Goal: Task Accomplishment & Management: Manage account settings

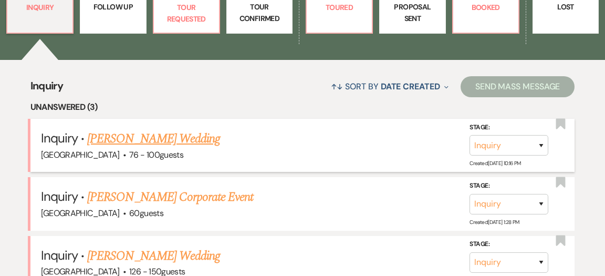
scroll to position [364, 0]
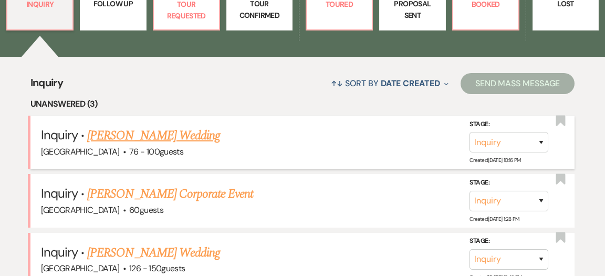
click at [155, 126] on link "[PERSON_NAME] Wedding" at bounding box center [153, 135] width 133 height 19
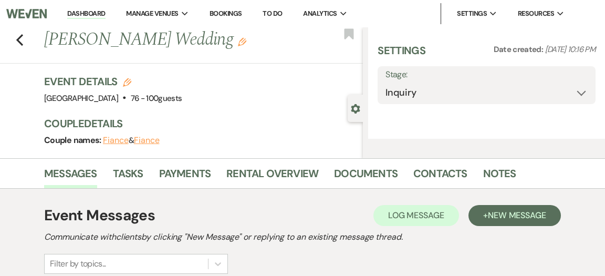
select select "4"
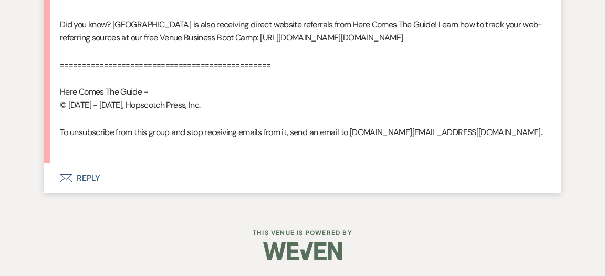
scroll to position [864, 0]
click at [85, 180] on button "Envelope Reply" at bounding box center [302, 177] width 517 height 29
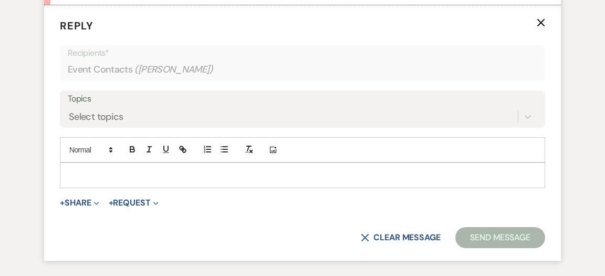
scroll to position [998, 0]
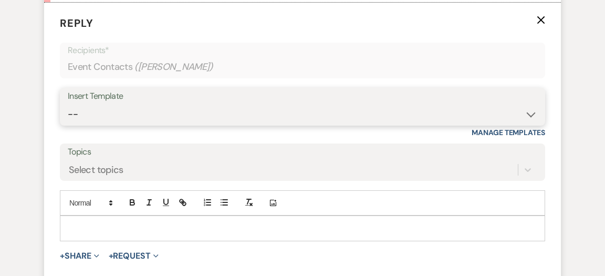
click at [529, 124] on select "-- Weven Planning Portal Introduction (Booked Events) Initial Inquiry Response …" at bounding box center [303, 114] width 470 height 20
select select "600"
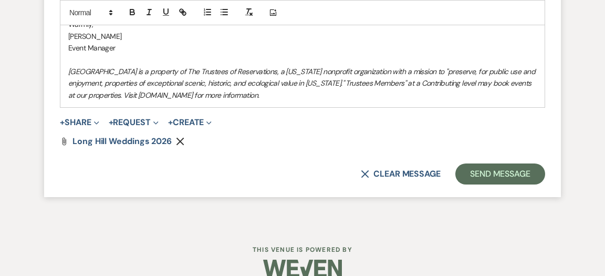
scroll to position [1544, 0]
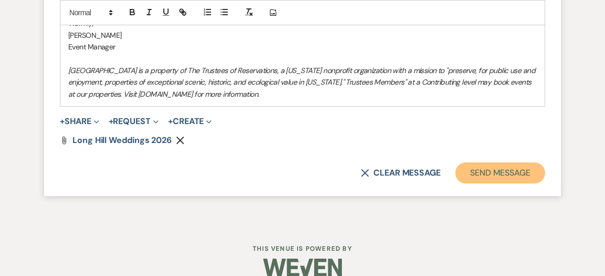
click at [505, 183] on button "Send Message" at bounding box center [500, 172] width 90 height 21
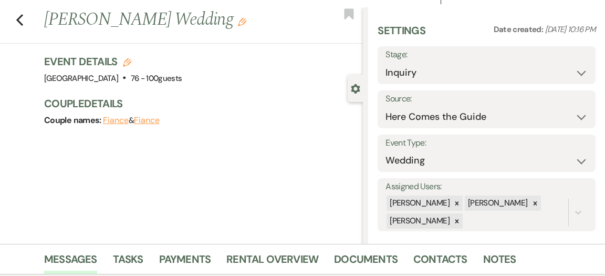
scroll to position [0, 0]
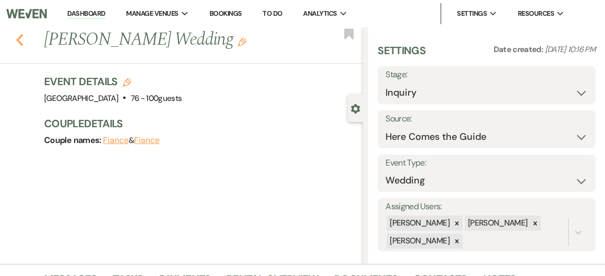
click at [16, 41] on icon "Previous" at bounding box center [20, 40] width 8 height 13
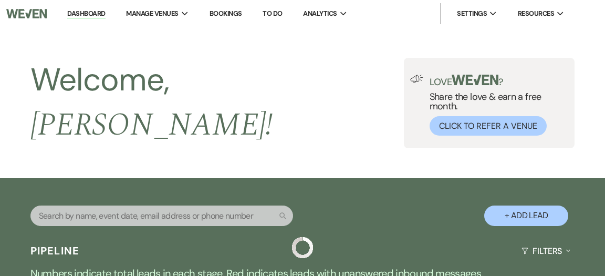
scroll to position [364, 0]
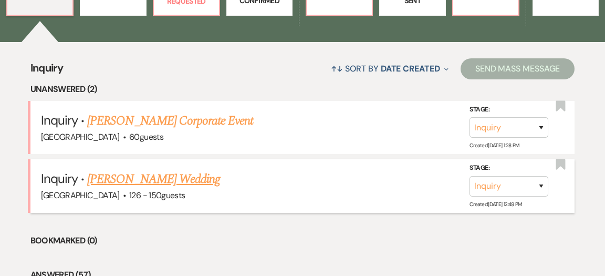
click at [189, 170] on link "[PERSON_NAME] Wedding" at bounding box center [153, 179] width 133 height 19
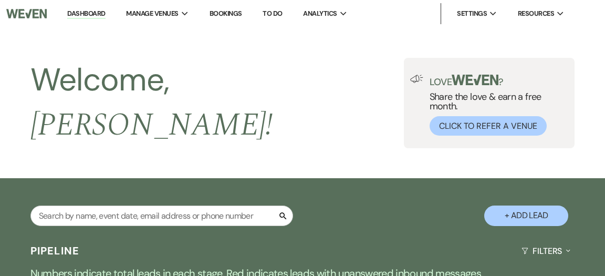
select select "4"
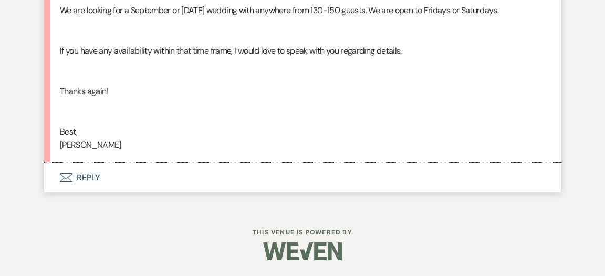
scroll to position [1685, 0]
click at [95, 192] on button "Envelope Reply" at bounding box center [302, 177] width 517 height 29
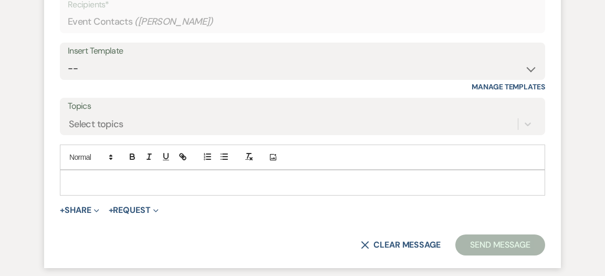
scroll to position [1883, 0]
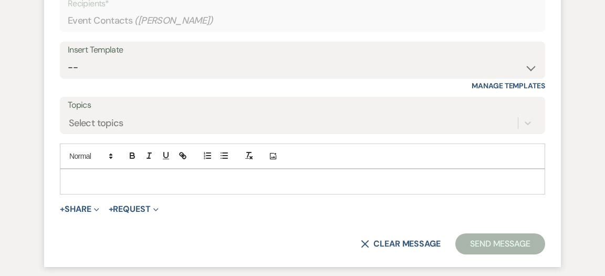
click at [218, 187] on p at bounding box center [302, 181] width 468 height 12
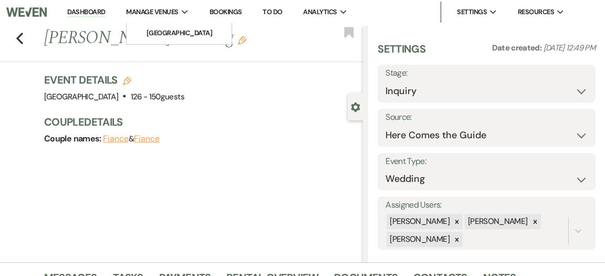
scroll to position [1, 0]
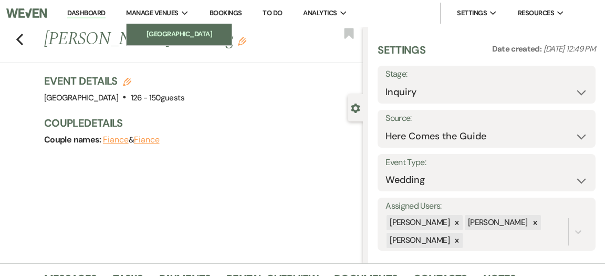
click at [174, 35] on li "[GEOGRAPHIC_DATA]" at bounding box center [179, 34] width 95 height 11
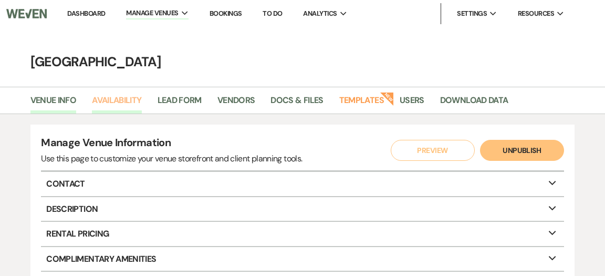
click at [132, 99] on link "Availability" at bounding box center [116, 103] width 49 height 20
select select "2"
select select "2026"
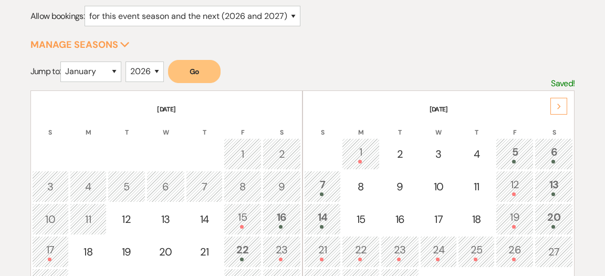
scroll to position [151, 0]
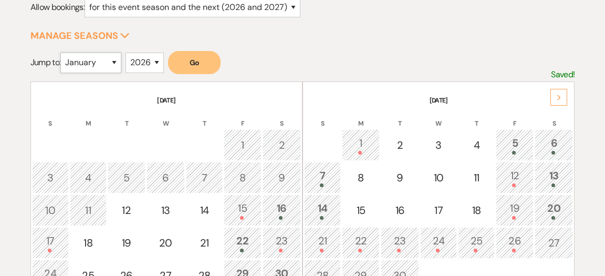
click at [117, 61] on select "January February March April May June July August September October November De…" at bounding box center [90, 63] width 61 height 20
select select "9"
click at [190, 62] on button "Go" at bounding box center [194, 62] width 53 height 23
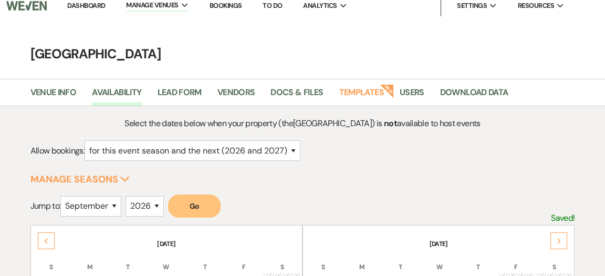
scroll to position [0, 0]
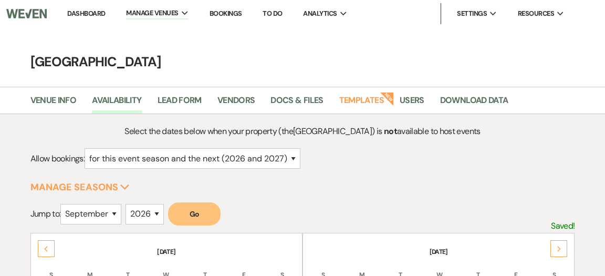
click at [86, 14] on link "Dashboard" at bounding box center [86, 13] width 38 height 9
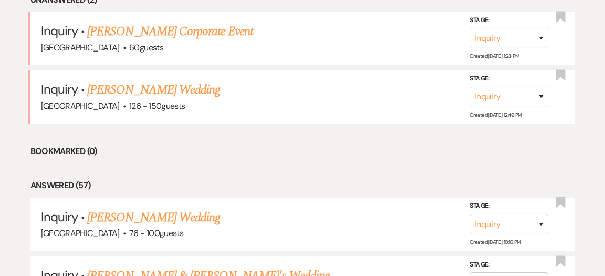
click at [154, 80] on link "[PERSON_NAME] Wedding" at bounding box center [153, 89] width 133 height 19
select select "4"
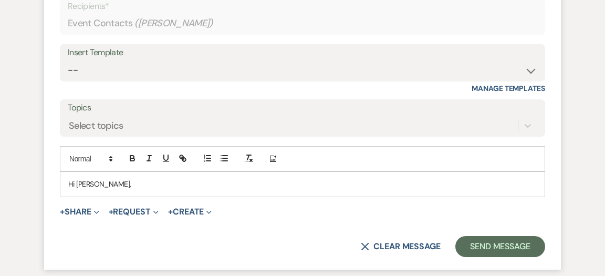
scroll to position [1882, 0]
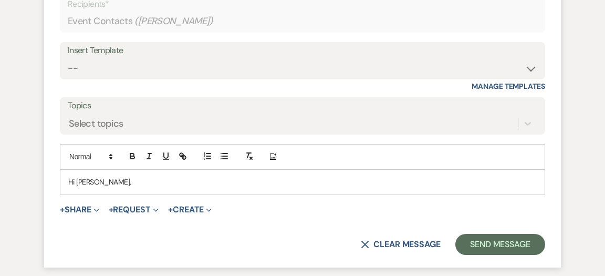
click at [152, 187] on p "Hi [PERSON_NAME]," at bounding box center [302, 182] width 468 height 12
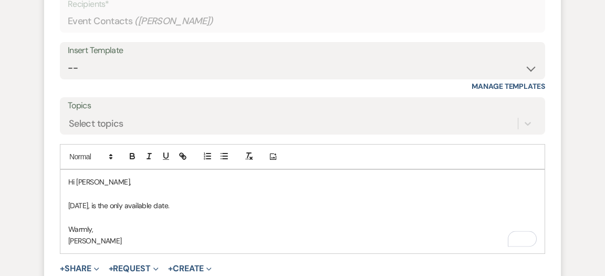
click at [220, 211] on p "[DATE], is the only available date." at bounding box center [302, 206] width 468 height 12
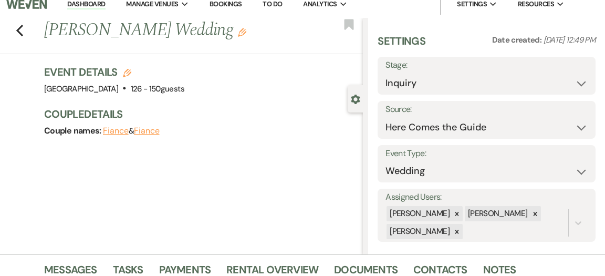
scroll to position [0, 0]
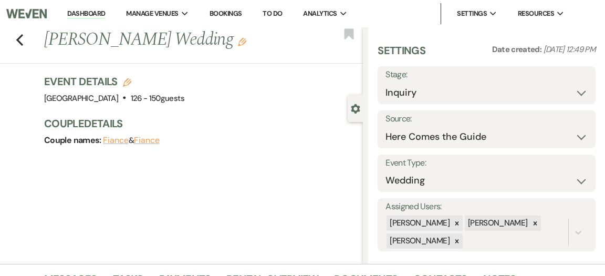
click at [88, 14] on link "Dashboard" at bounding box center [86, 14] width 38 height 10
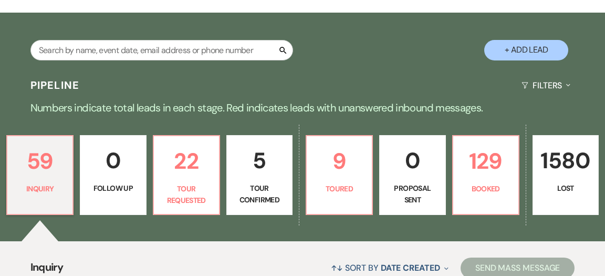
scroll to position [181, 0]
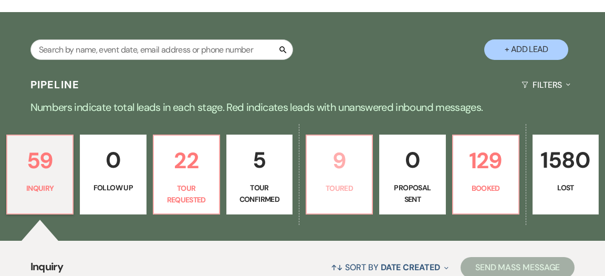
click at [330, 143] on p "9" at bounding box center [339, 160] width 53 height 35
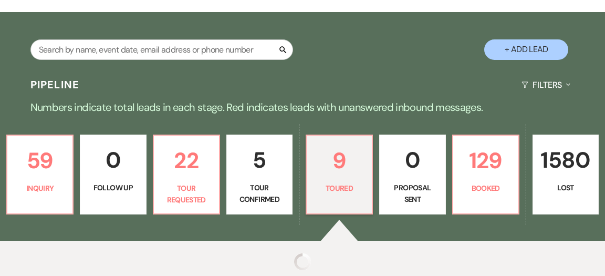
select select "5"
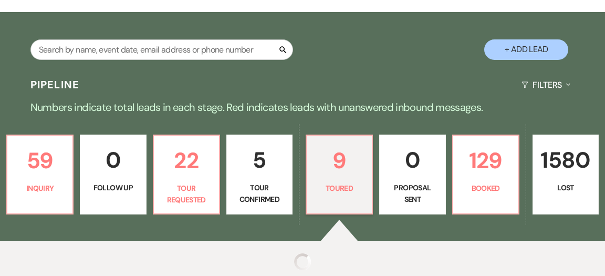
select select "5"
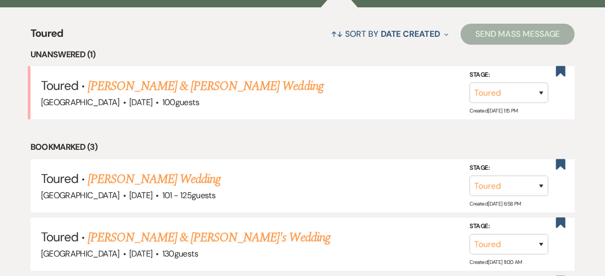
scroll to position [410, 0]
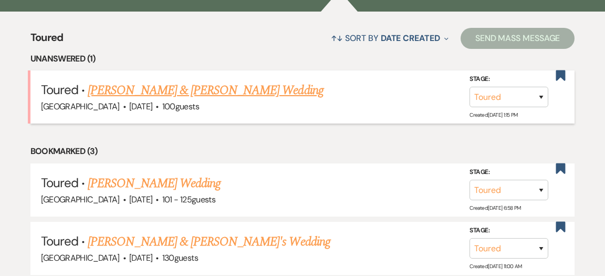
click at [210, 81] on link "[PERSON_NAME] & [PERSON_NAME] Wedding" at bounding box center [205, 90] width 235 height 19
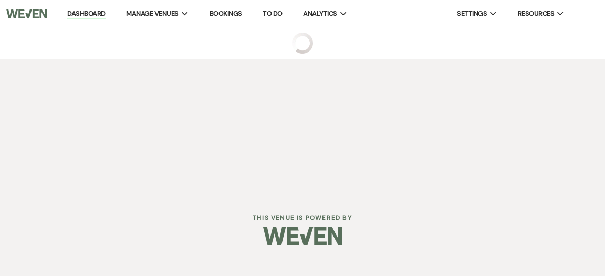
select select "5"
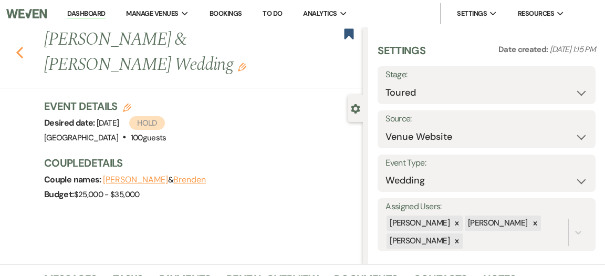
click at [17, 47] on use "button" at bounding box center [19, 53] width 7 height 12
select select "5"
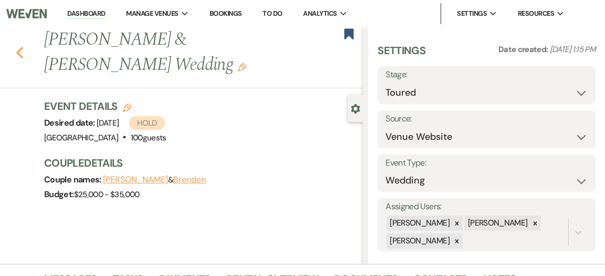
select select "5"
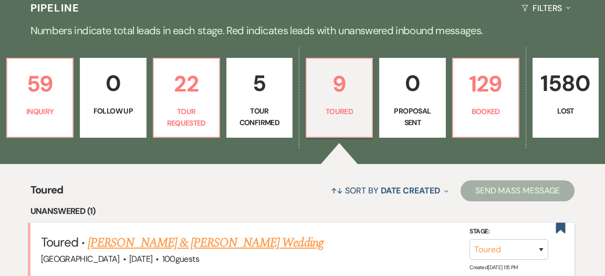
scroll to position [241, 0]
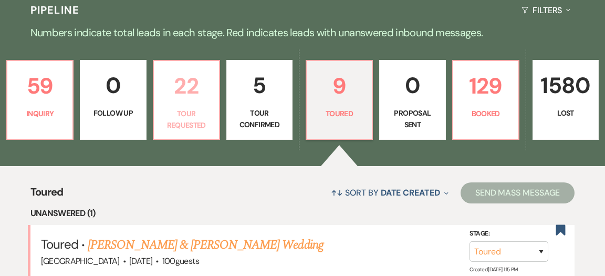
click at [206, 108] on p "Tour Requested" at bounding box center [186, 120] width 53 height 24
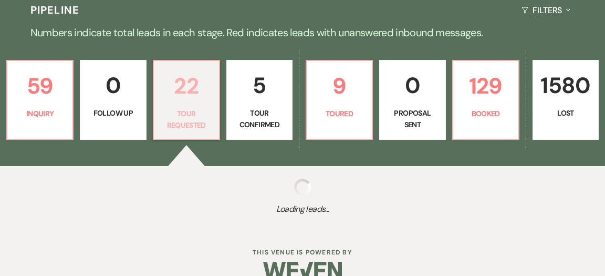
select select "2"
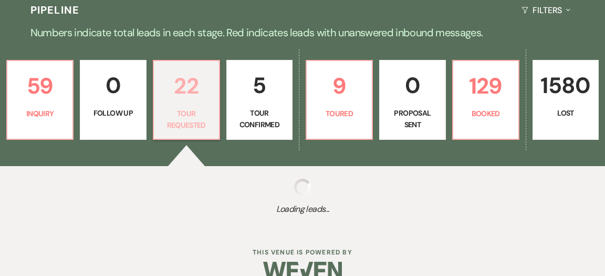
select select "2"
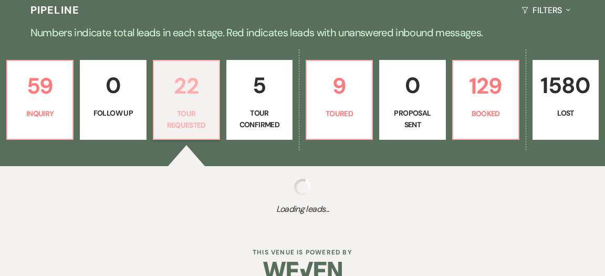
select select "2"
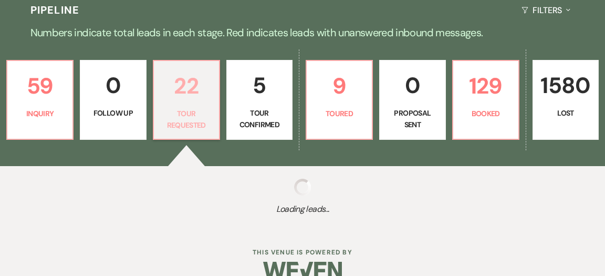
select select "2"
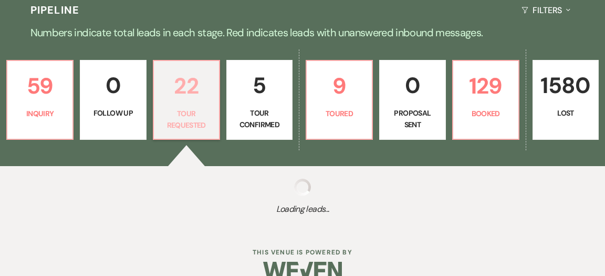
select select "2"
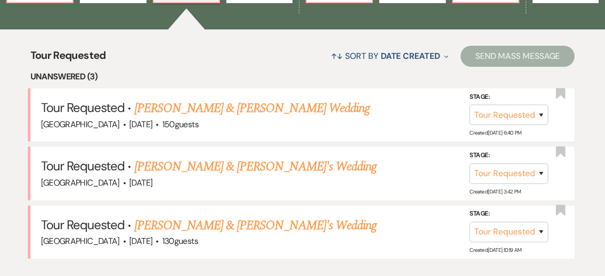
scroll to position [374, 0]
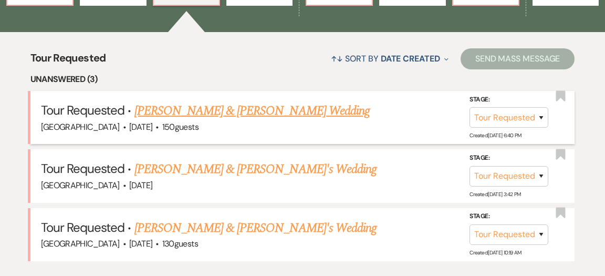
click at [204, 103] on link "[PERSON_NAME] & [PERSON_NAME] Wedding" at bounding box center [251, 110] width 235 height 19
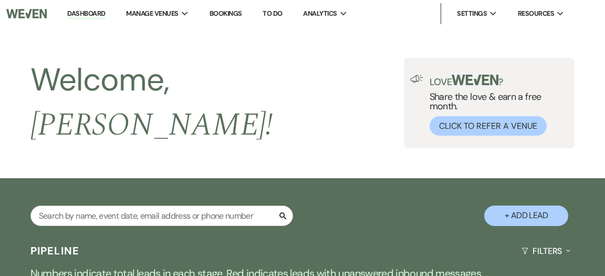
select select "2"
select select "1"
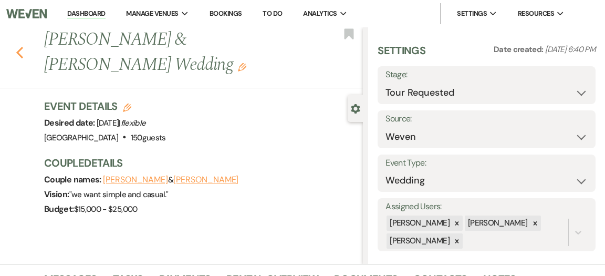
click at [21, 51] on icon "Previous" at bounding box center [20, 52] width 8 height 13
select select "2"
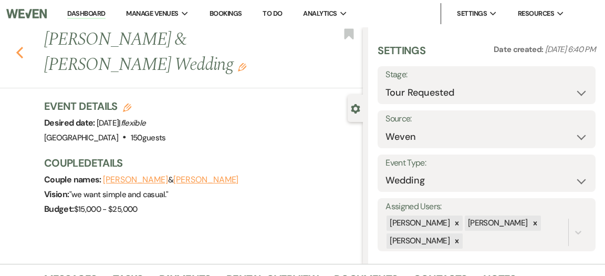
select select "2"
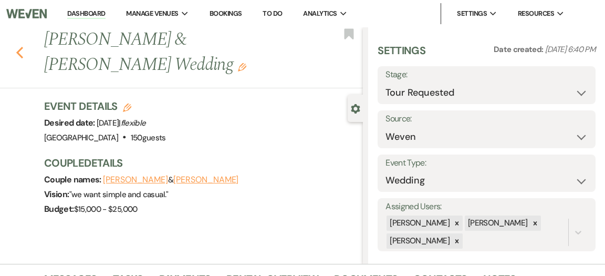
select select "2"
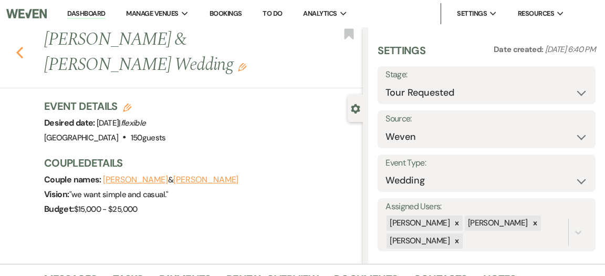
select select "2"
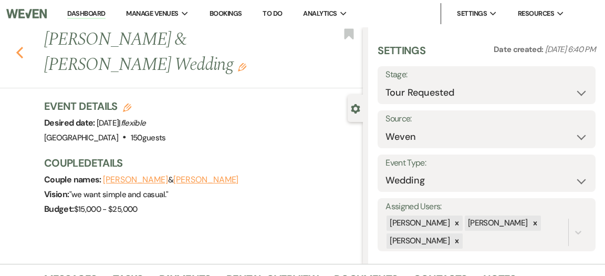
select select "2"
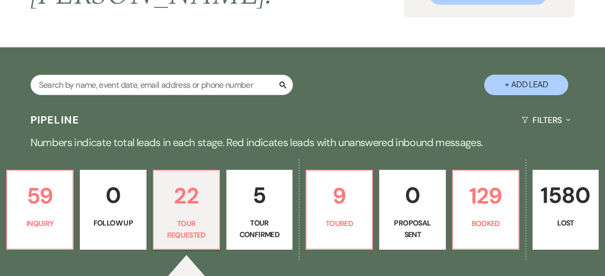
scroll to position [130, 0]
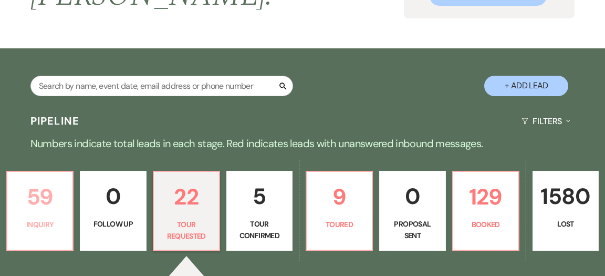
click at [41, 179] on p "59" at bounding box center [40, 196] width 53 height 35
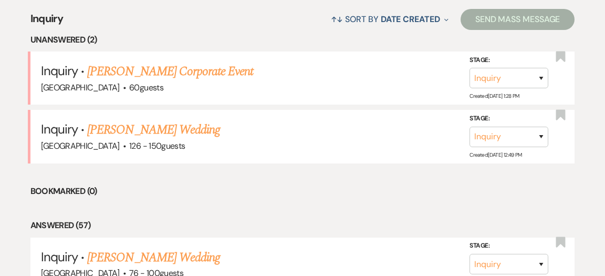
scroll to position [412, 0]
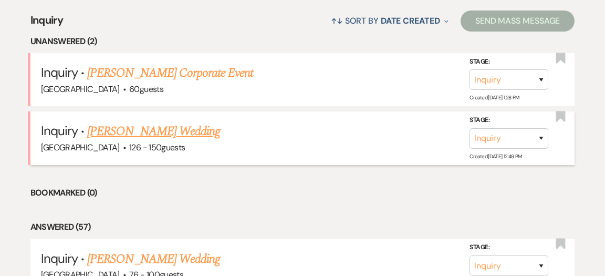
click at [121, 124] on link "[PERSON_NAME] Wedding" at bounding box center [153, 131] width 133 height 19
select select "4"
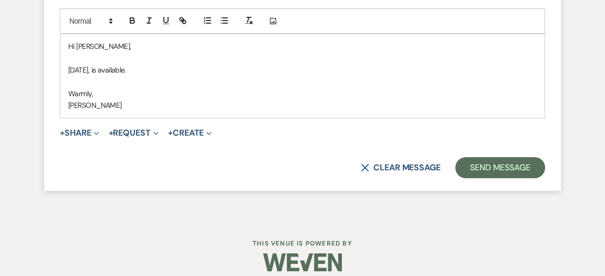
scroll to position [2055, 0]
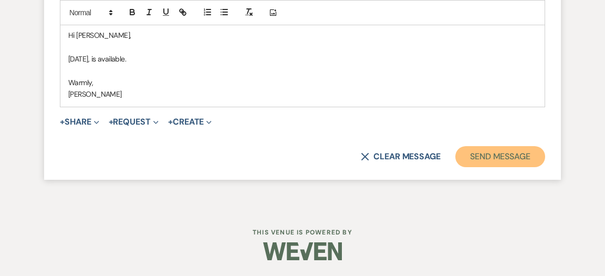
click at [504, 155] on button "Send Message" at bounding box center [500, 156] width 90 height 21
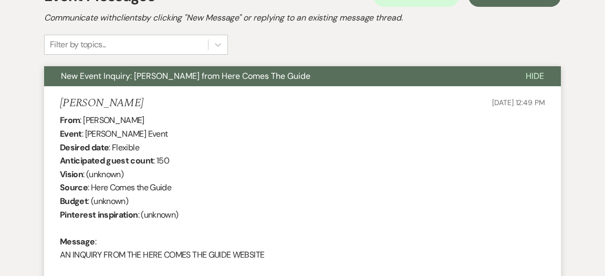
scroll to position [0, 0]
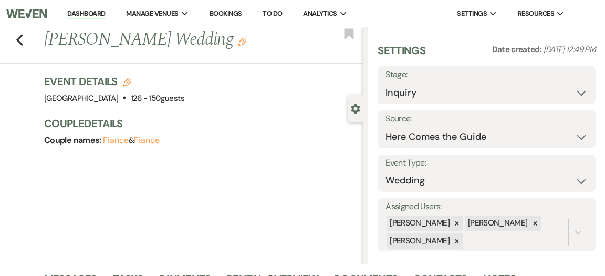
click at [98, 13] on link "Dashboard" at bounding box center [86, 14] width 38 height 10
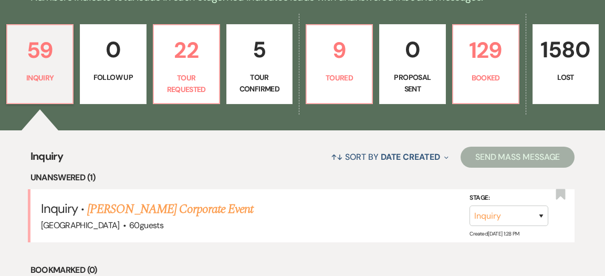
scroll to position [273, 0]
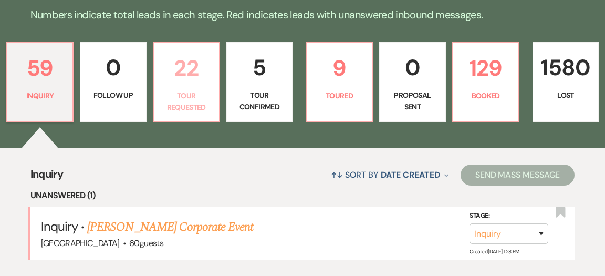
click at [201, 90] on p "Tour Requested" at bounding box center [186, 102] width 53 height 24
select select "2"
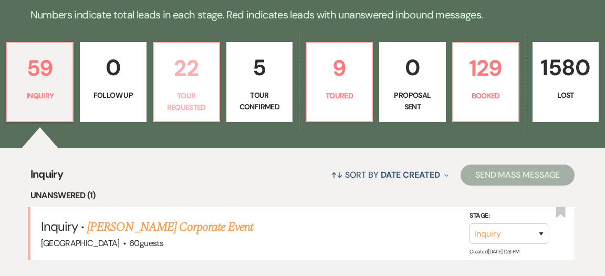
select select "2"
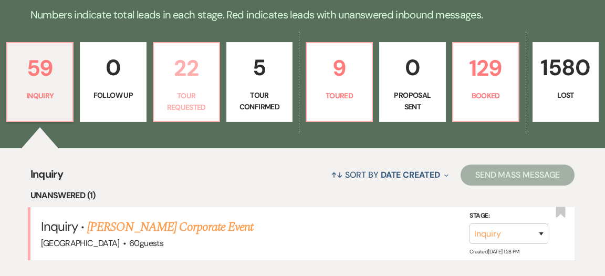
select select "2"
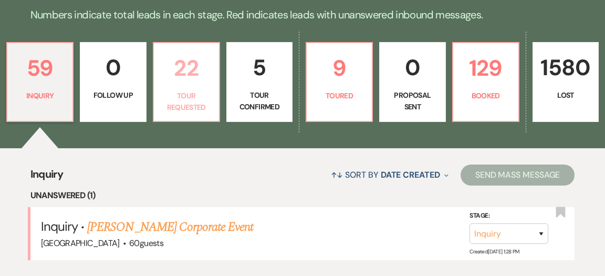
select select "2"
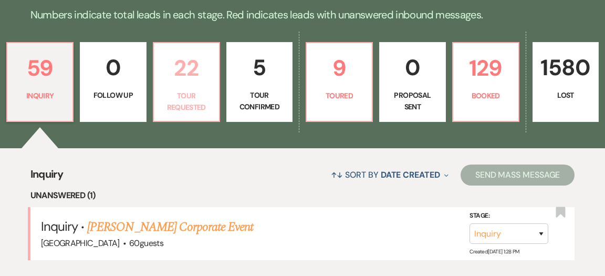
select select "2"
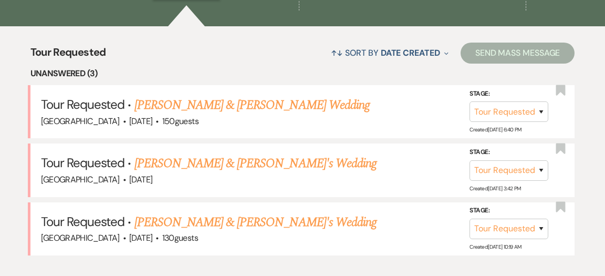
click at [201, 96] on link "[PERSON_NAME] & [PERSON_NAME] Wedding" at bounding box center [251, 105] width 235 height 19
select select "2"
select select "1"
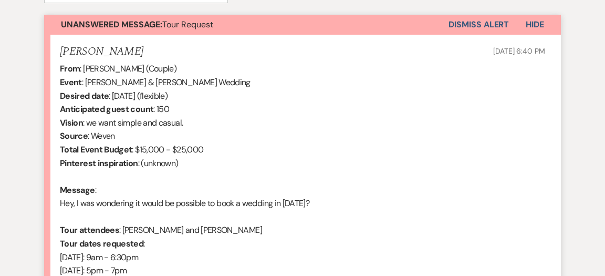
scroll to position [515, 0]
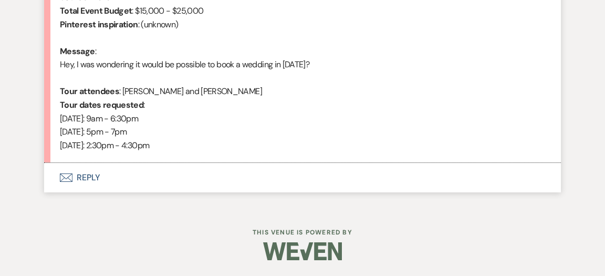
click at [86, 176] on button "Envelope Reply" at bounding box center [302, 177] width 517 height 29
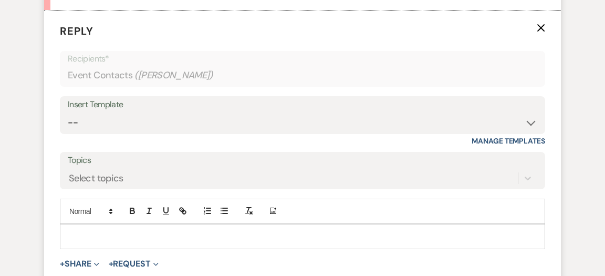
scroll to position [695, 0]
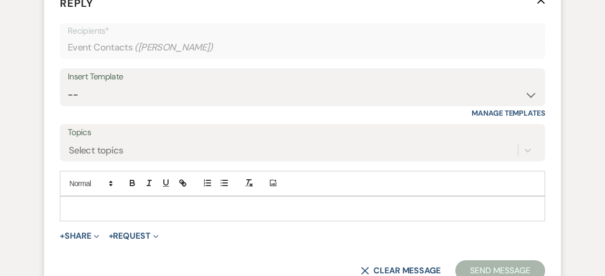
click at [188, 207] on p at bounding box center [302, 209] width 468 height 12
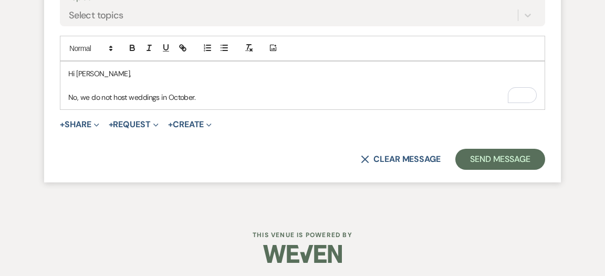
scroll to position [831, 0]
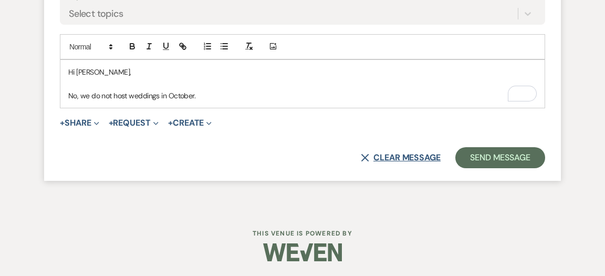
click at [412, 154] on button "X Clear message" at bounding box center [401, 157] width 80 height 8
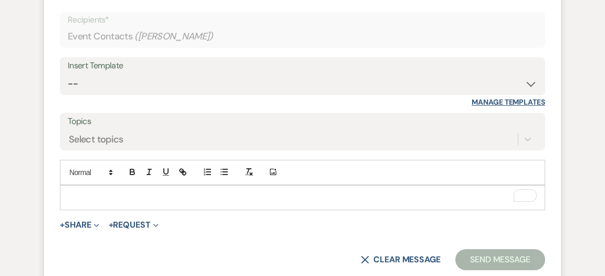
scroll to position [704, 0]
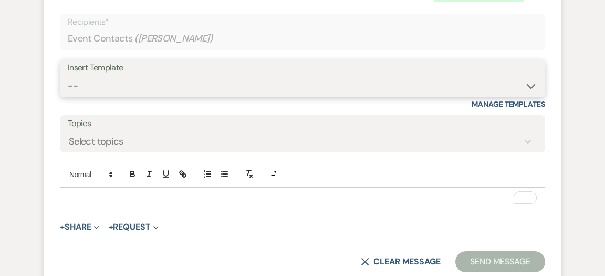
click at [529, 86] on select "-- Weven Planning Portal Introduction (Booked Events) Initial Inquiry Response …" at bounding box center [303, 86] width 470 height 20
select select "600"
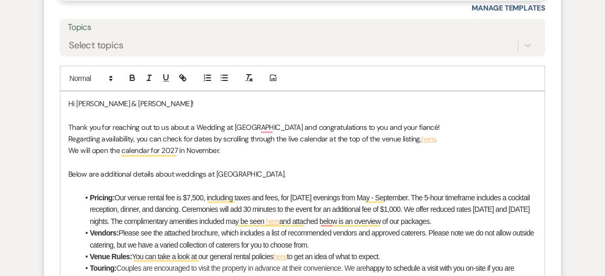
scroll to position [809, 0]
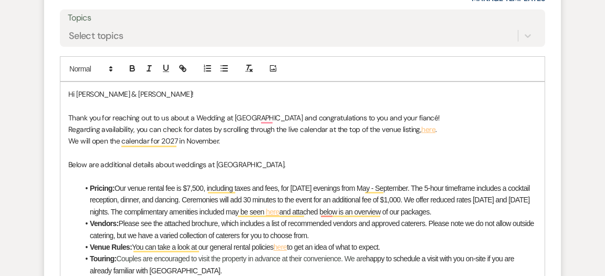
click at [68, 129] on p "Regarding availability, you can check for dates by scrolling through the live c…" at bounding box center [302, 129] width 468 height 12
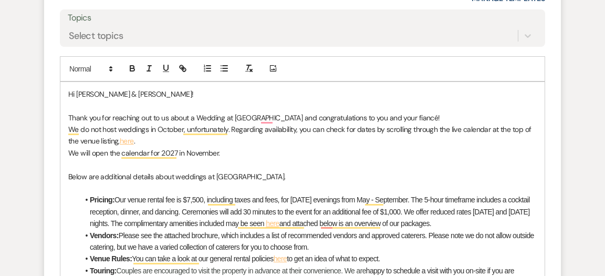
click at [300, 130] on p "We do not host weddings in October, unfortunately. Regarding availability, you …" at bounding box center [302, 135] width 468 height 24
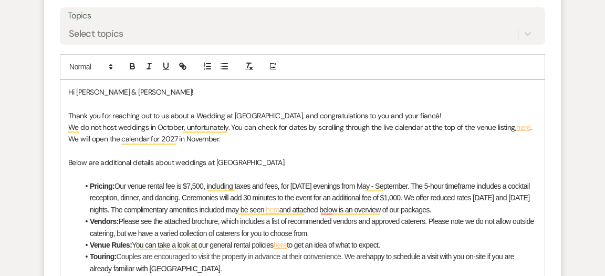
scroll to position [810, 0]
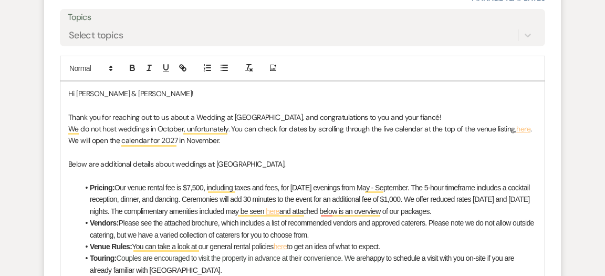
click at [395, 114] on p "Thank you for reaching out to us about a Wedding at [GEOGRAPHIC_DATA], and cong…" at bounding box center [302, 117] width 468 height 12
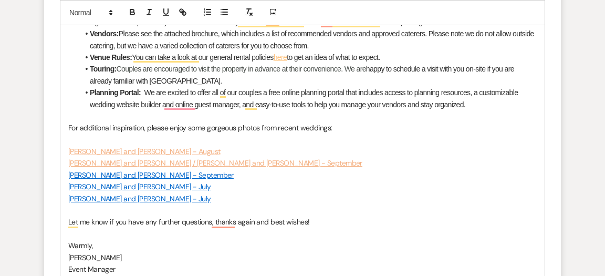
scroll to position [999, 0]
click at [215, 81] on li "Touring: Couples are encouraged to visit the property in advance at their conve…" at bounding box center [308, 74] width 458 height 24
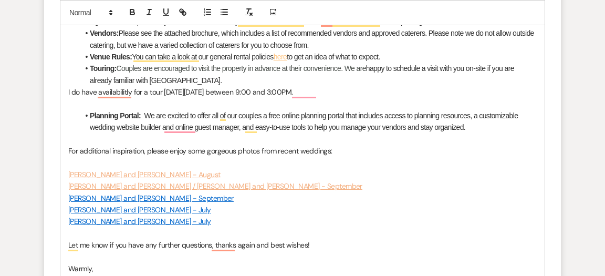
scroll to position [1000, 0]
click at [195, 78] on li "Touring: Couples are encouraged to visit the property in advance at their conve…" at bounding box center [308, 74] width 458 height 24
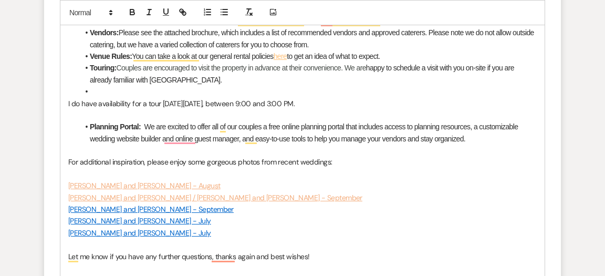
drag, startPoint x: 259, startPoint y: 102, endPoint x: 61, endPoint y: 99, distance: 198.0
click at [356, 102] on p "I do have availability for a tour [DATE][DATE], between 9:00 and 3:00 PM." at bounding box center [302, 104] width 468 height 12
drag, startPoint x: 318, startPoint y: 105, endPoint x: 68, endPoint y: 101, distance: 250.5
click at [68, 101] on p "I do have availability for a tour [DATE][DATE], between 9:00 and 3:00 PM." at bounding box center [302, 104] width 468 height 12
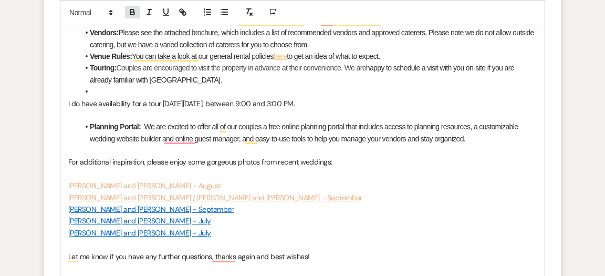
click at [133, 12] on icon "button" at bounding box center [132, 13] width 4 height 3
click at [166, 12] on icon "button" at bounding box center [165, 11] width 9 height 9
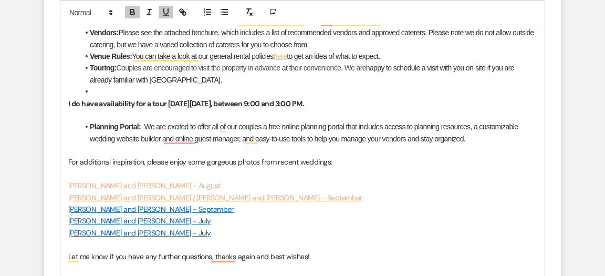
click at [233, 86] on li "To enrich screen reader interactions, please activate Accessibility in Grammarl…" at bounding box center [308, 92] width 458 height 12
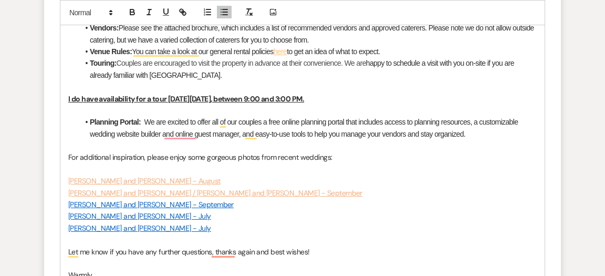
scroll to position [1005, 0]
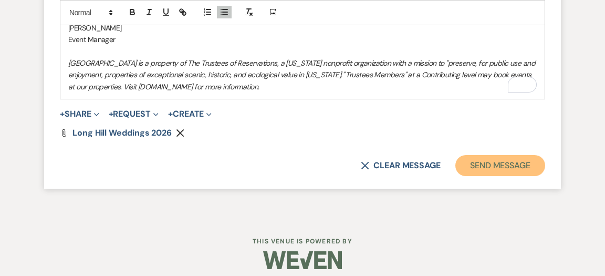
click at [462, 160] on button "Send Message" at bounding box center [500, 165] width 90 height 21
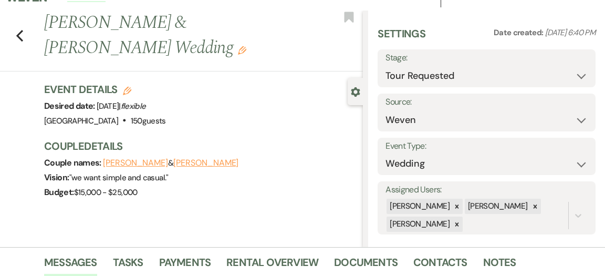
scroll to position [0, 0]
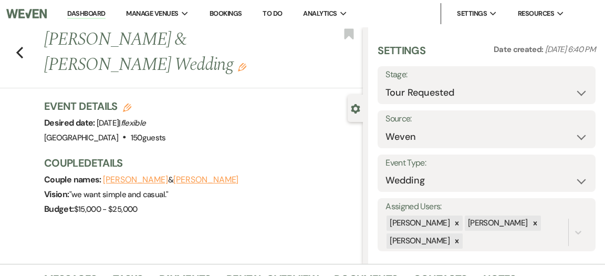
click at [85, 14] on link "Dashboard" at bounding box center [86, 14] width 38 height 10
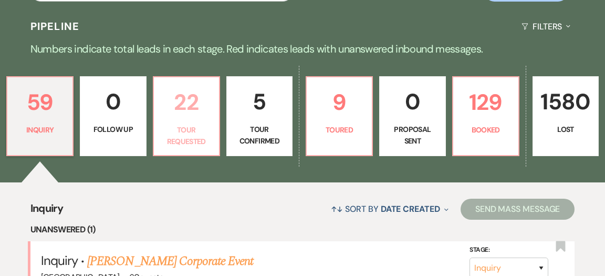
click at [191, 124] on p "Tour Requested" at bounding box center [186, 136] width 53 height 24
select select "2"
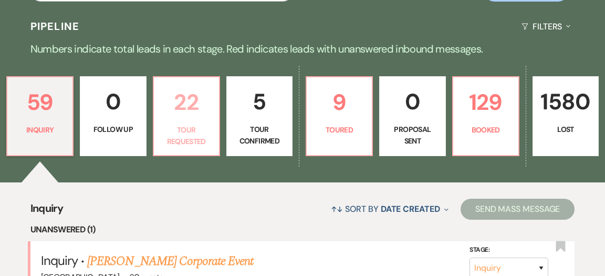
select select "2"
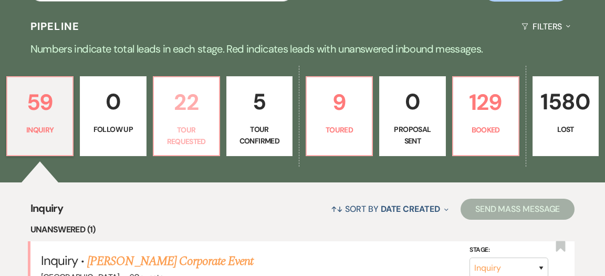
select select "2"
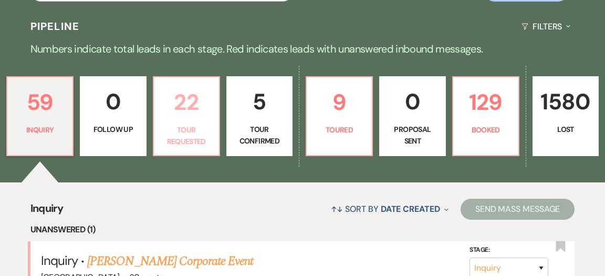
select select "2"
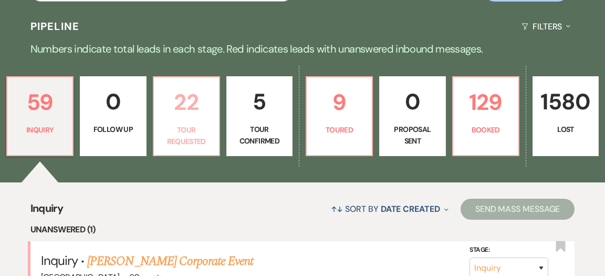
select select "2"
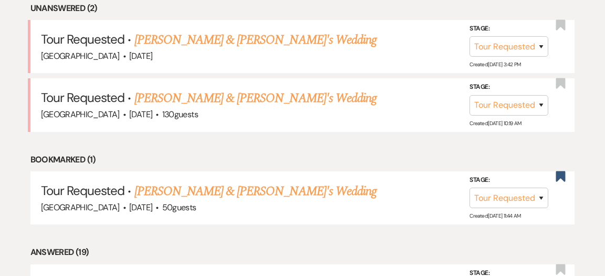
scroll to position [422, 0]
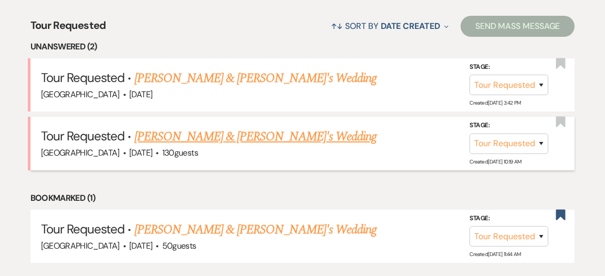
click at [191, 127] on link "[PERSON_NAME] & [PERSON_NAME]'s Wedding" at bounding box center [255, 136] width 243 height 19
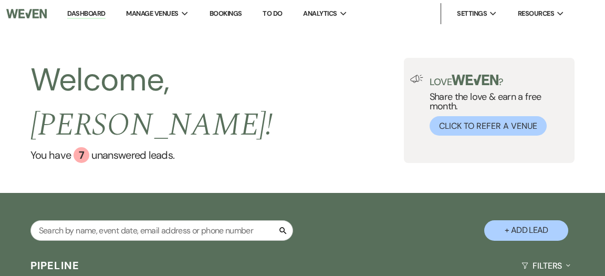
select select "2"
select select "5"
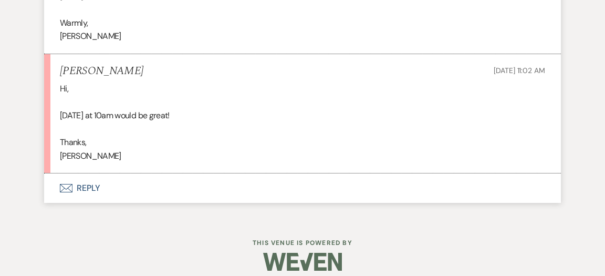
scroll to position [1588, 0]
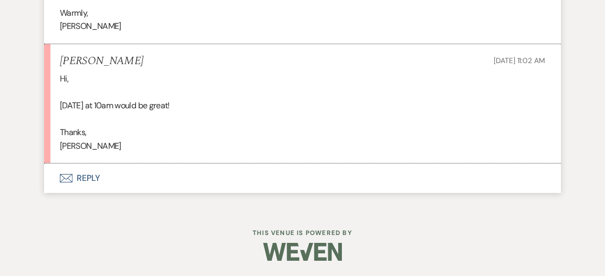
click at [92, 177] on button "Envelope Reply" at bounding box center [302, 177] width 517 height 29
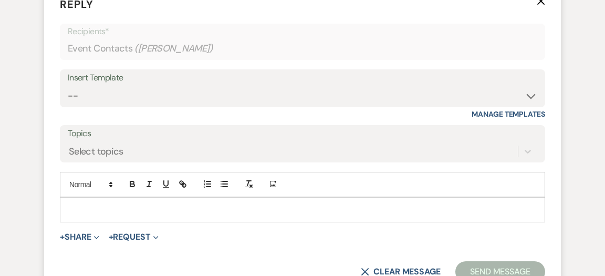
scroll to position [1768, 0]
drag, startPoint x: 204, startPoint y: 211, endPoint x: 281, endPoint y: 198, distance: 78.2
click at [205, 211] on p "To enrich screen reader interactions, please activate Accessibility in Grammarl…" at bounding box center [302, 209] width 468 height 12
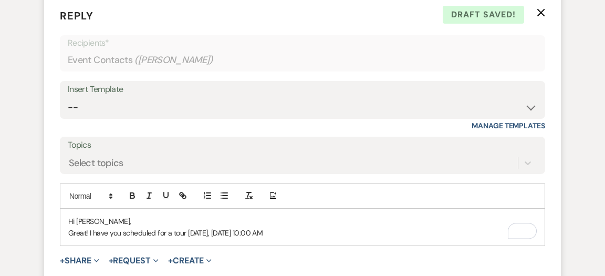
scroll to position [1756, 0]
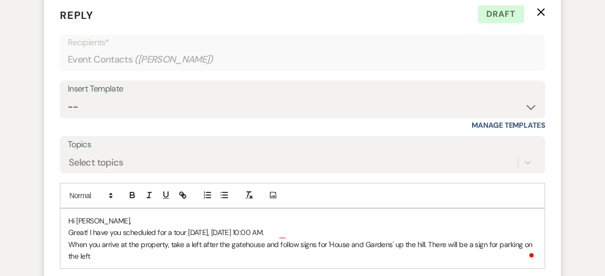
click at [104, 256] on p "When you arrive at the property, take a left after the gatehouse and follow sig…" at bounding box center [302, 250] width 468 height 24
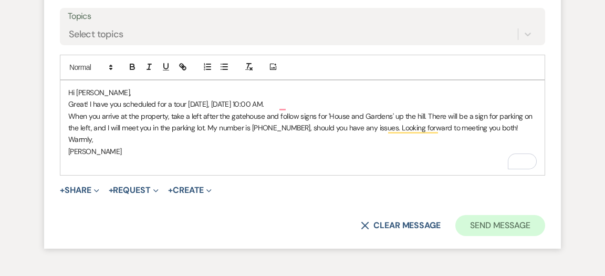
scroll to position [1889, 0]
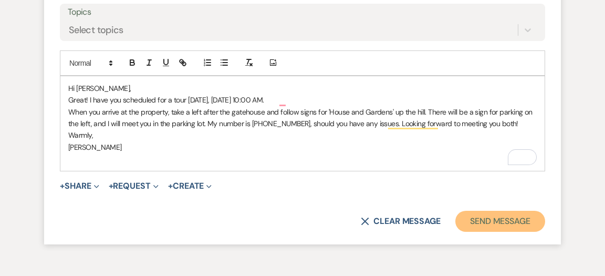
click at [509, 223] on button "Send Message" at bounding box center [500, 221] width 90 height 21
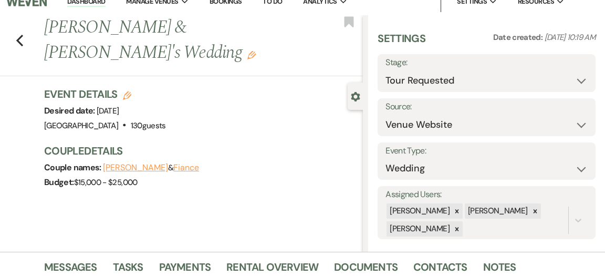
scroll to position [0, 0]
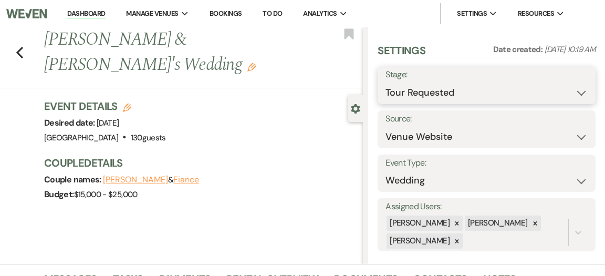
click at [578, 92] on select "Inquiry Follow Up Tour Requested Tour Confirmed Toured Proposal Sent Booked Lost" at bounding box center [486, 92] width 202 height 20
select select "4"
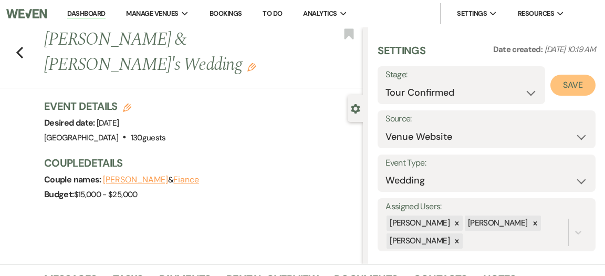
click at [565, 84] on button "Save" at bounding box center [572, 85] width 45 height 21
click at [91, 13] on link "Dashboard" at bounding box center [86, 14] width 38 height 10
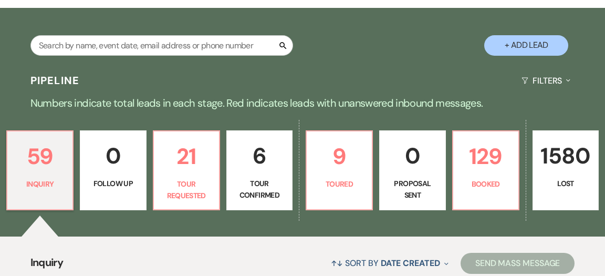
scroll to position [182, 0]
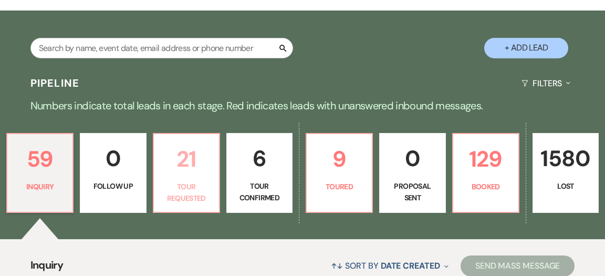
click at [168, 181] on p "Tour Requested" at bounding box center [186, 193] width 53 height 24
select select "2"
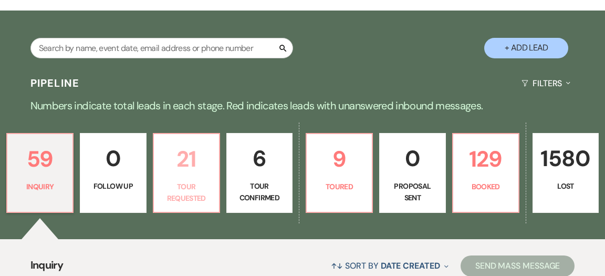
select select "2"
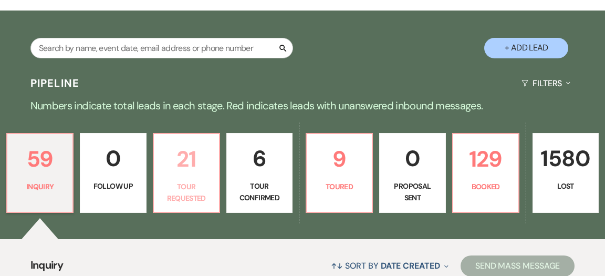
select select "2"
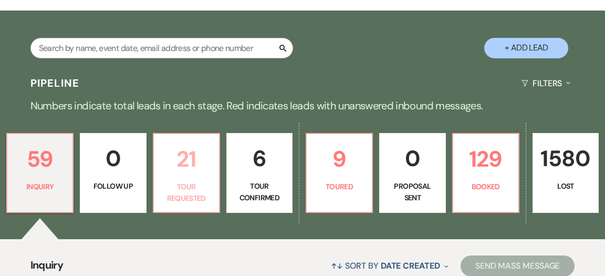
select select "2"
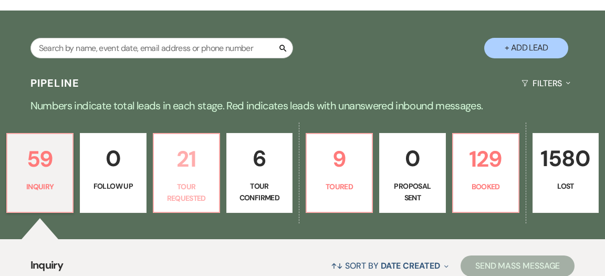
select select "2"
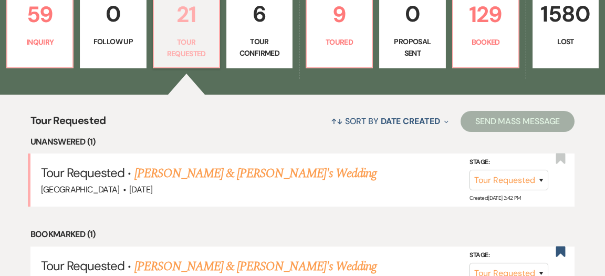
scroll to position [334, 0]
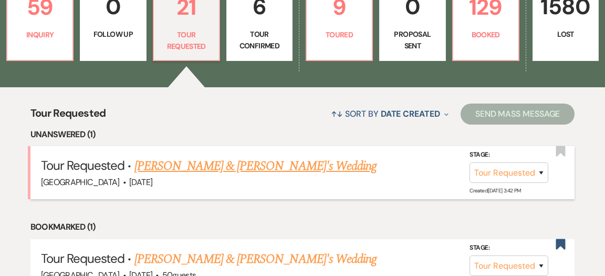
click at [175, 157] on link "[PERSON_NAME] & [PERSON_NAME]'s Wedding" at bounding box center [255, 166] width 243 height 19
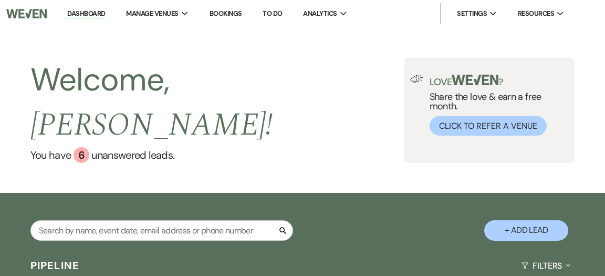
select select "2"
select select "5"
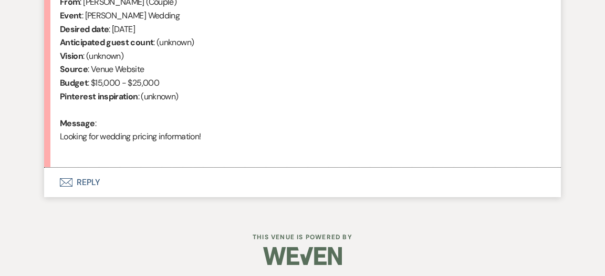
scroll to position [444, 0]
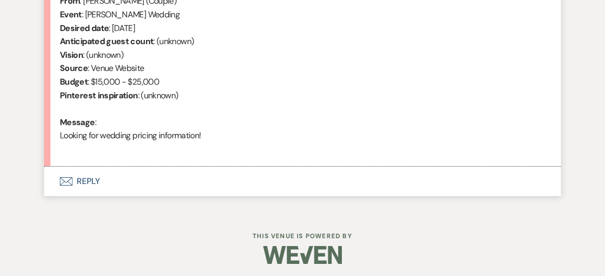
click at [95, 183] on button "Envelope Reply" at bounding box center [302, 180] width 517 height 29
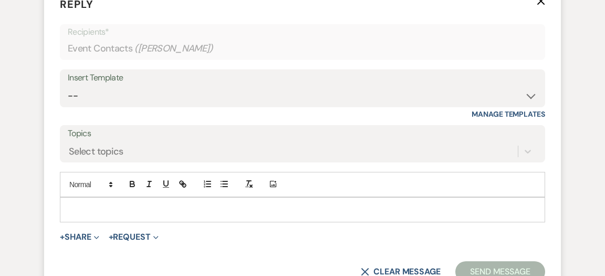
scroll to position [628, 0]
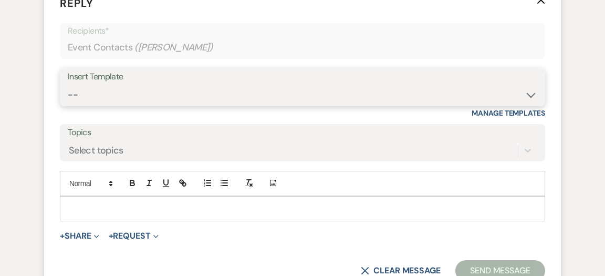
click at [525, 99] on select "-- Weven Planning Portal Introduction (Booked Events) Initial Inquiry Response …" at bounding box center [303, 95] width 470 height 20
select select "600"
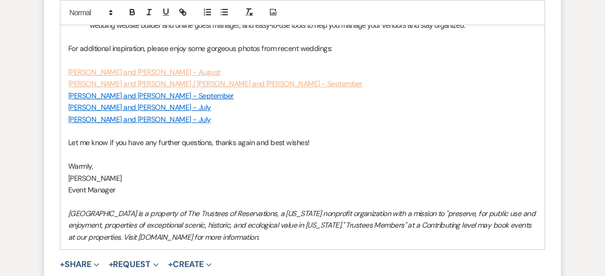
scroll to position [1169, 0]
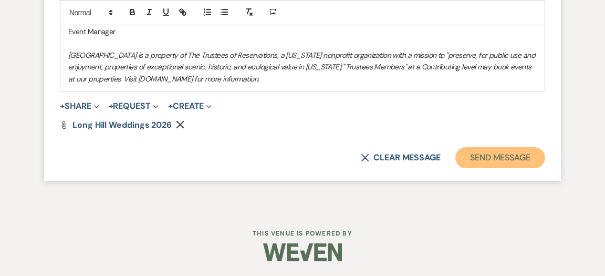
click at [497, 161] on button "Send Message" at bounding box center [500, 157] width 90 height 21
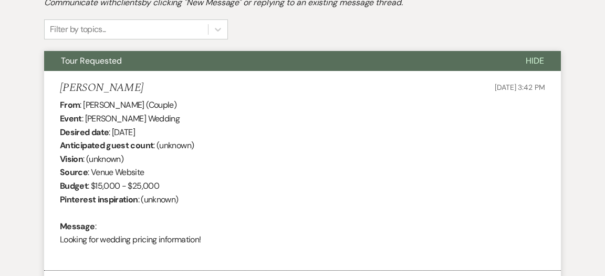
scroll to position [0, 0]
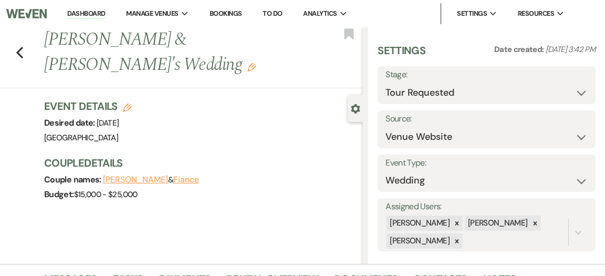
click at [79, 12] on link "Dashboard" at bounding box center [86, 14] width 38 height 10
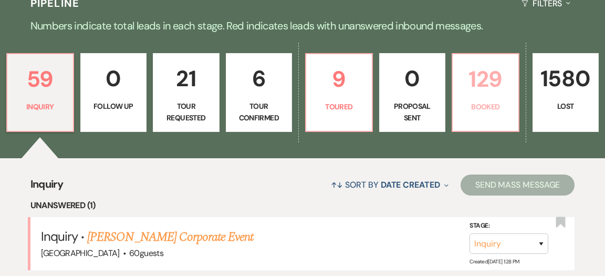
click at [476, 99] on link "129 Booked" at bounding box center [486, 92] width 68 height 79
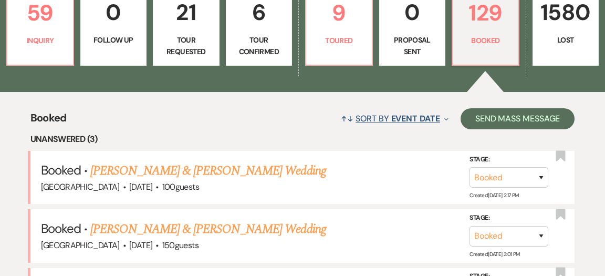
scroll to position [326, 0]
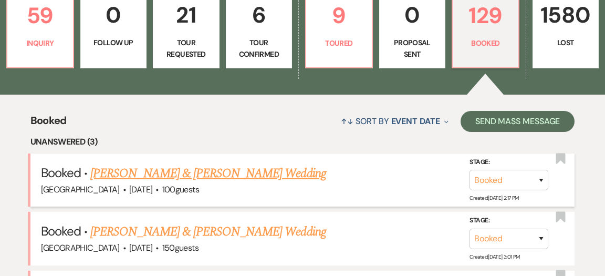
click at [249, 164] on link "[PERSON_NAME] & [PERSON_NAME] Wedding" at bounding box center [207, 173] width 235 height 19
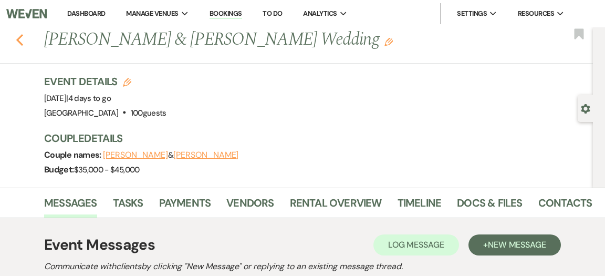
click at [20, 41] on use "button" at bounding box center [19, 40] width 7 height 12
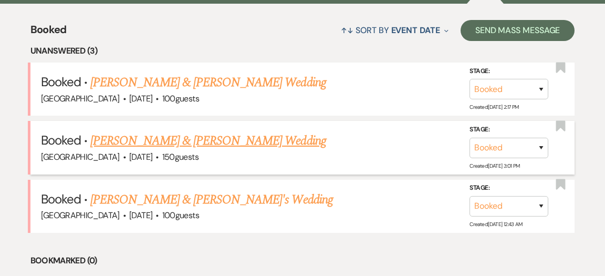
scroll to position [408, 0]
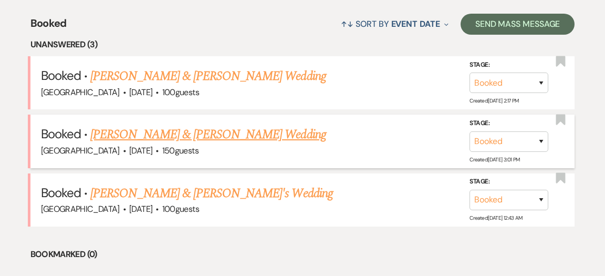
click at [271, 125] on link "[PERSON_NAME] & [PERSON_NAME] Wedding" at bounding box center [207, 134] width 235 height 19
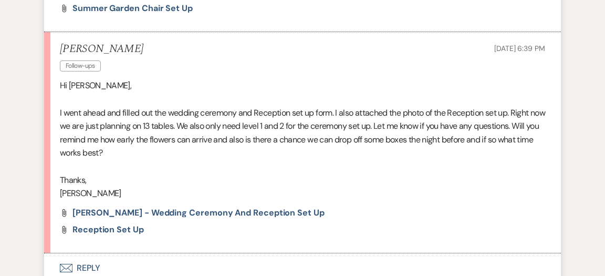
scroll to position [633, 0]
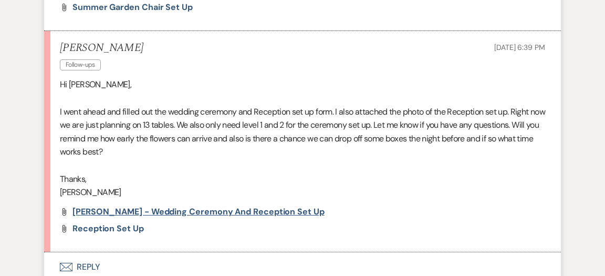
click at [225, 211] on span "[PERSON_NAME] - Wedding Ceremony and Reception Set up" at bounding box center [198, 211] width 252 height 11
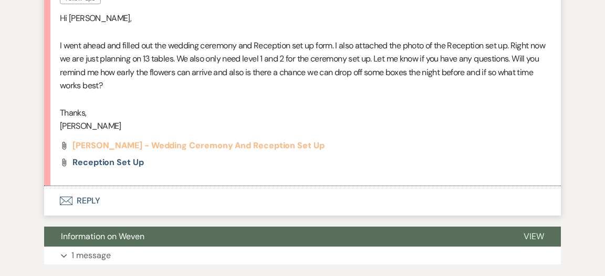
scroll to position [701, 0]
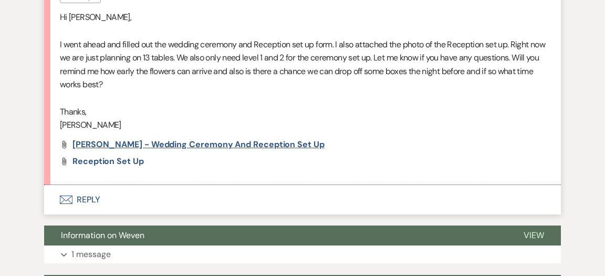
click at [235, 145] on span "[PERSON_NAME] - Wedding Ceremony and Reception Set up" at bounding box center [198, 144] width 252 height 11
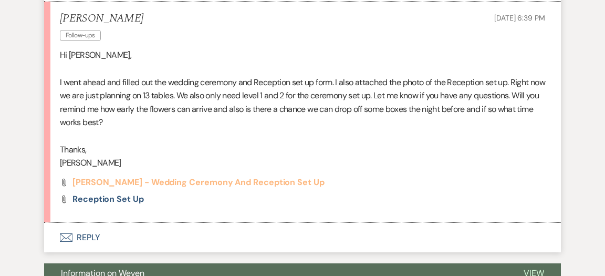
scroll to position [662, 0]
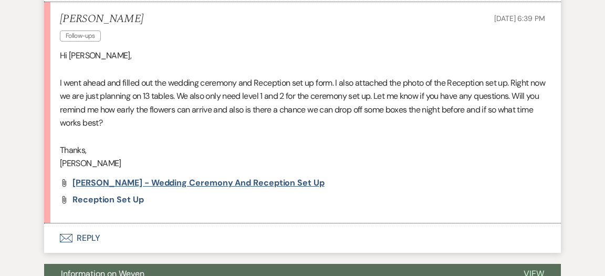
click at [236, 182] on span "[PERSON_NAME] - Wedding Ceremony and Reception Set up" at bounding box center [198, 182] width 252 height 11
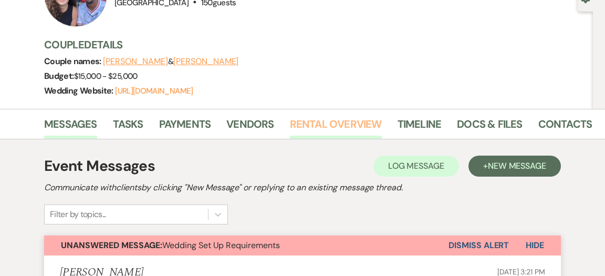
scroll to position [110, 0]
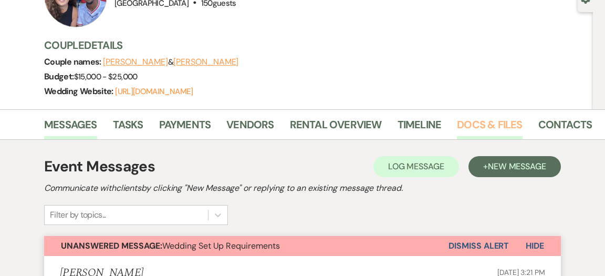
click at [468, 125] on link "Docs & Files" at bounding box center [489, 127] width 65 height 23
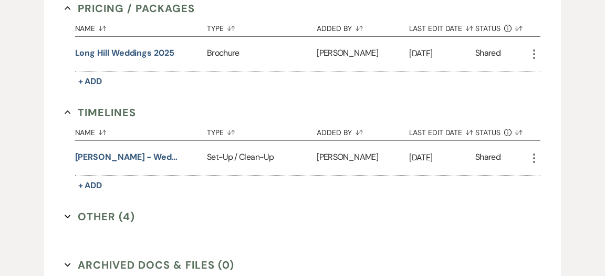
scroll to position [840, 0]
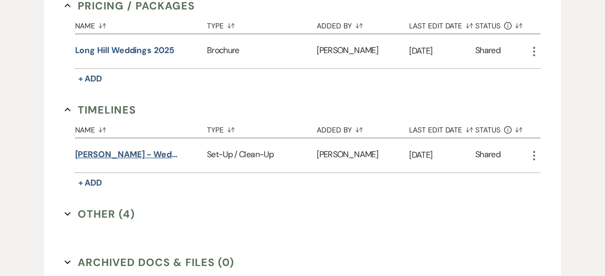
click at [162, 161] on button "[PERSON_NAME] - Wedding Ceremony and Reception Set up" at bounding box center [127, 154] width 105 height 13
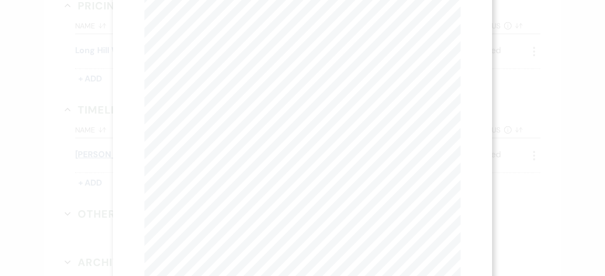
scroll to position [0, 0]
click at [455, 29] on use "button" at bounding box center [456, 28] width 8 height 8
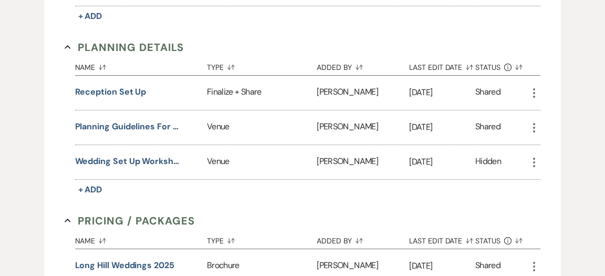
scroll to position [623, 0]
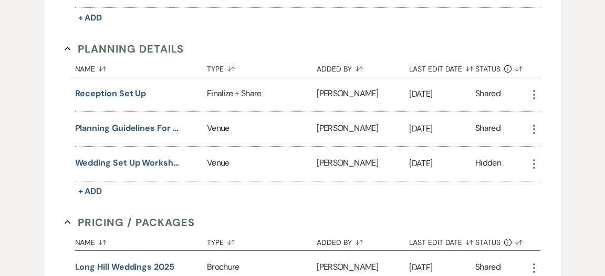
click at [127, 100] on button "Reception Set up" at bounding box center [110, 93] width 71 height 13
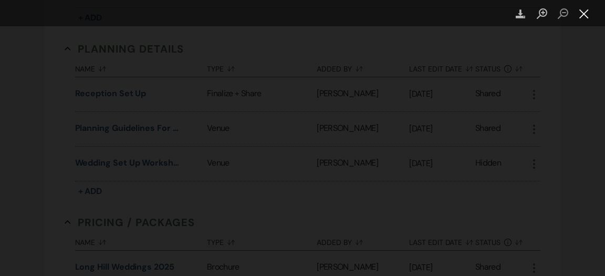
click at [583, 16] on button "Close lightbox" at bounding box center [584, 14] width 21 height 18
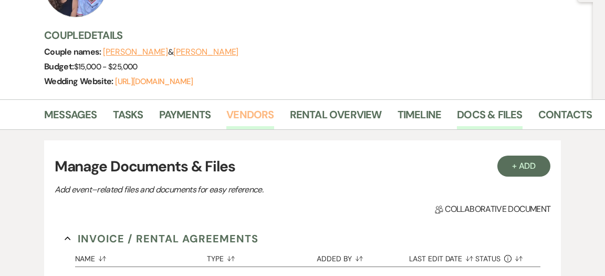
click at [243, 117] on link "Vendors" at bounding box center [249, 117] width 47 height 23
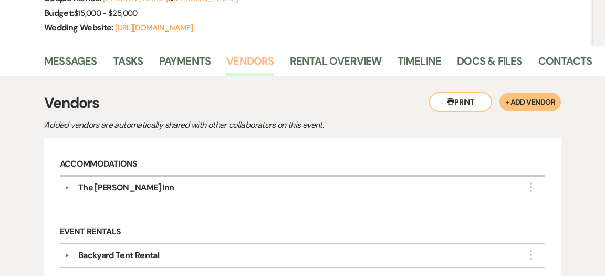
scroll to position [172, 0]
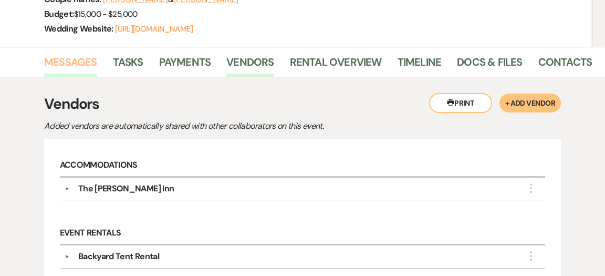
click at [78, 62] on link "Messages" at bounding box center [70, 65] width 53 height 23
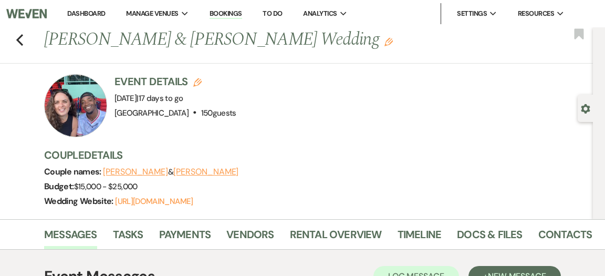
click at [89, 14] on link "Dashboard" at bounding box center [86, 13] width 38 height 9
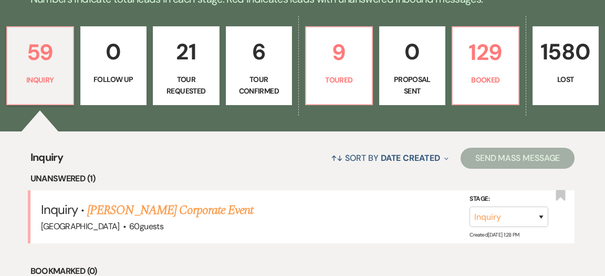
scroll to position [290, 0]
